Goal: Navigation & Orientation: Understand site structure

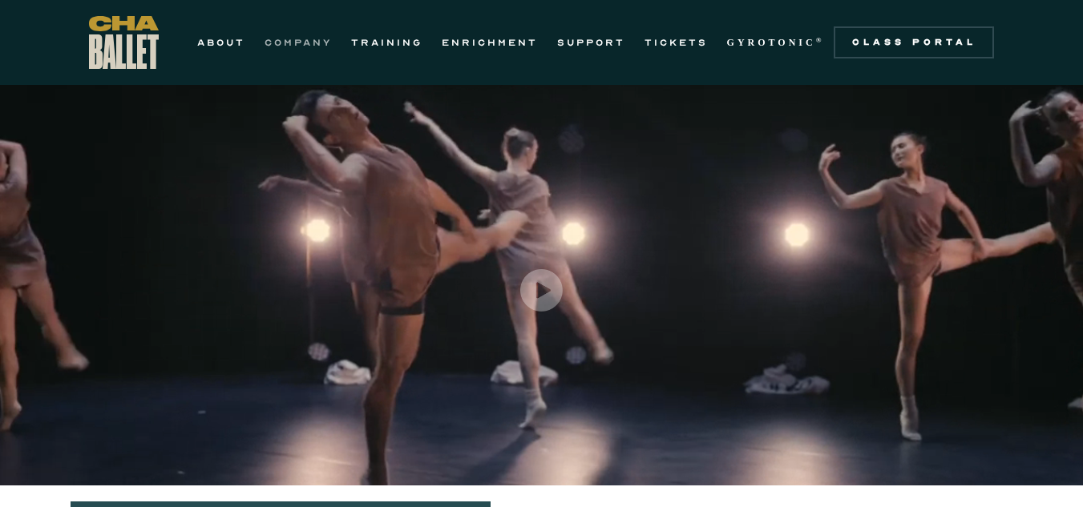
click at [291, 44] on link "COMPANY" at bounding box center [298, 42] width 67 height 19
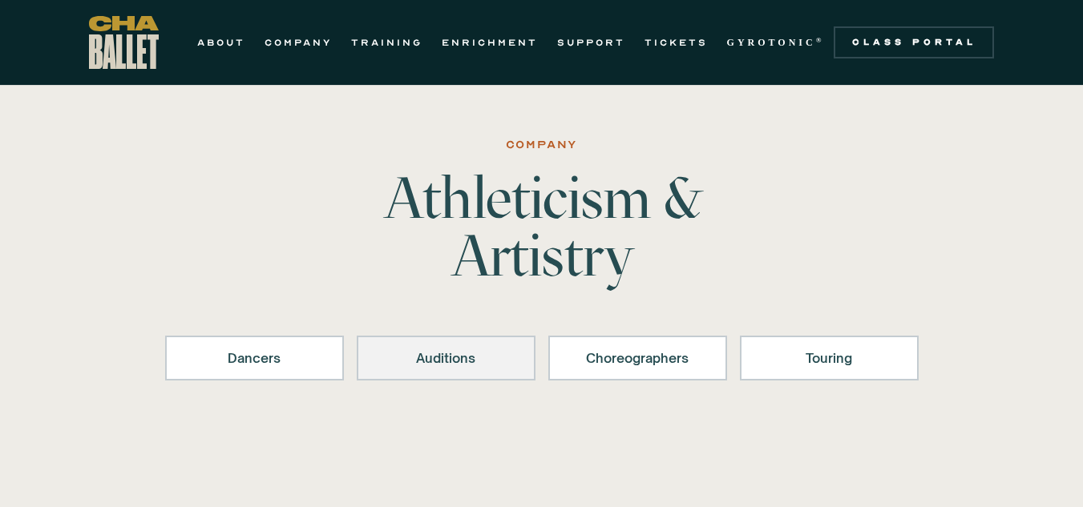
click at [449, 355] on div "Auditions" at bounding box center [446, 358] width 137 height 19
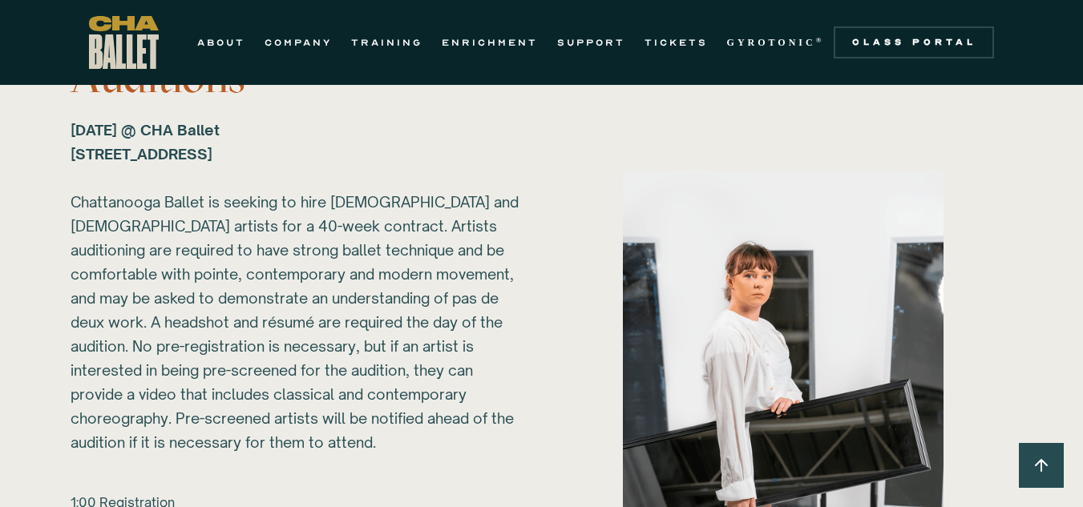
scroll to position [2238, 0]
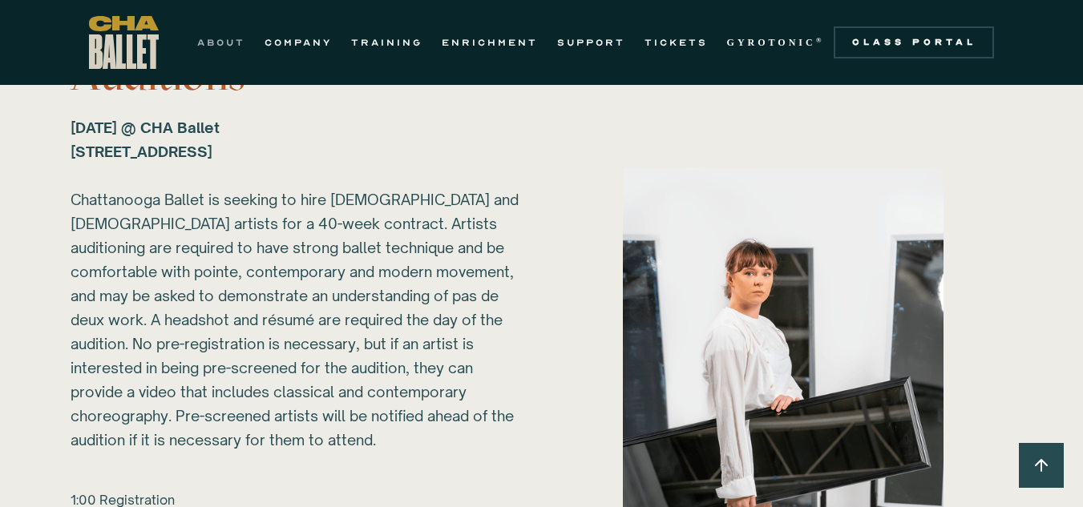
click at [205, 51] on link "ABOUT" at bounding box center [221, 42] width 48 height 19
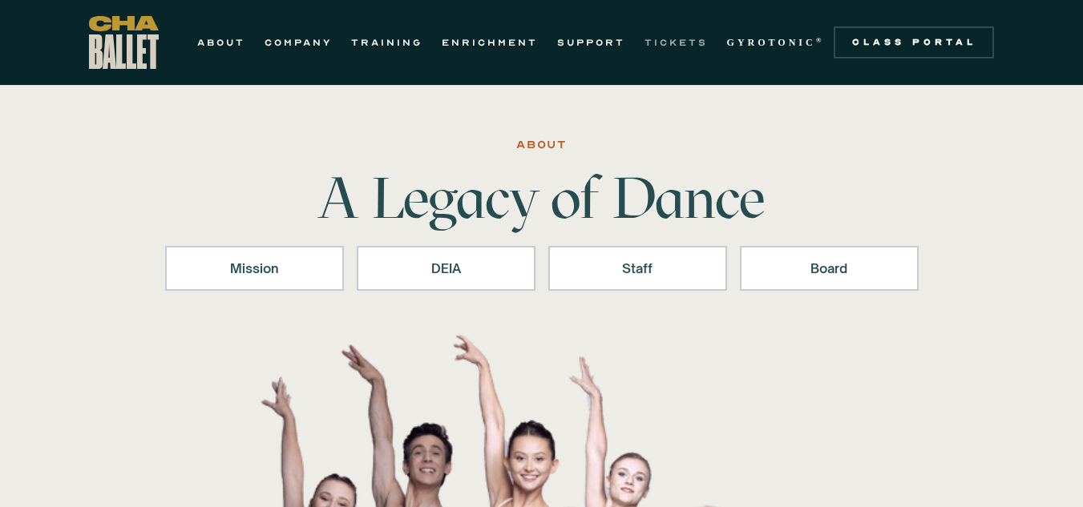
click at [652, 50] on link "TICKETS" at bounding box center [675, 42] width 63 height 19
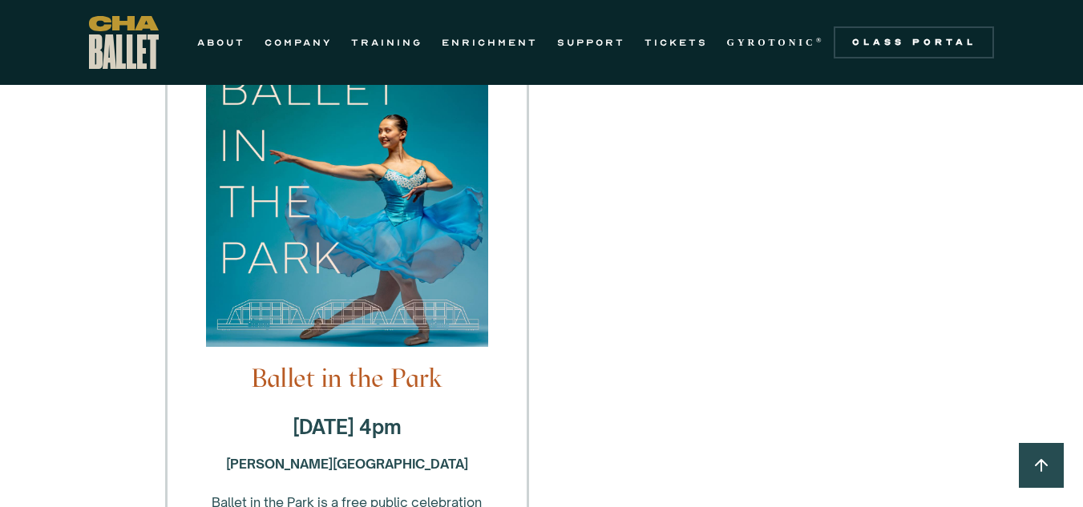
scroll to position [2379, 0]
